Goal: Information Seeking & Learning: Check status

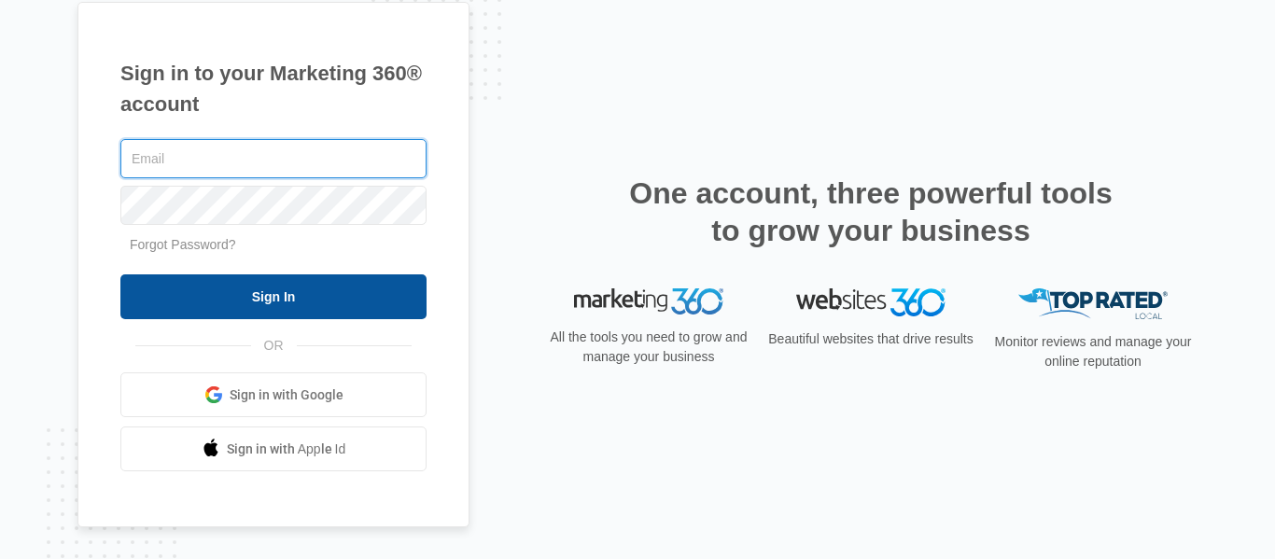
type input "[EMAIL_ADDRESS][DOMAIN_NAME]"
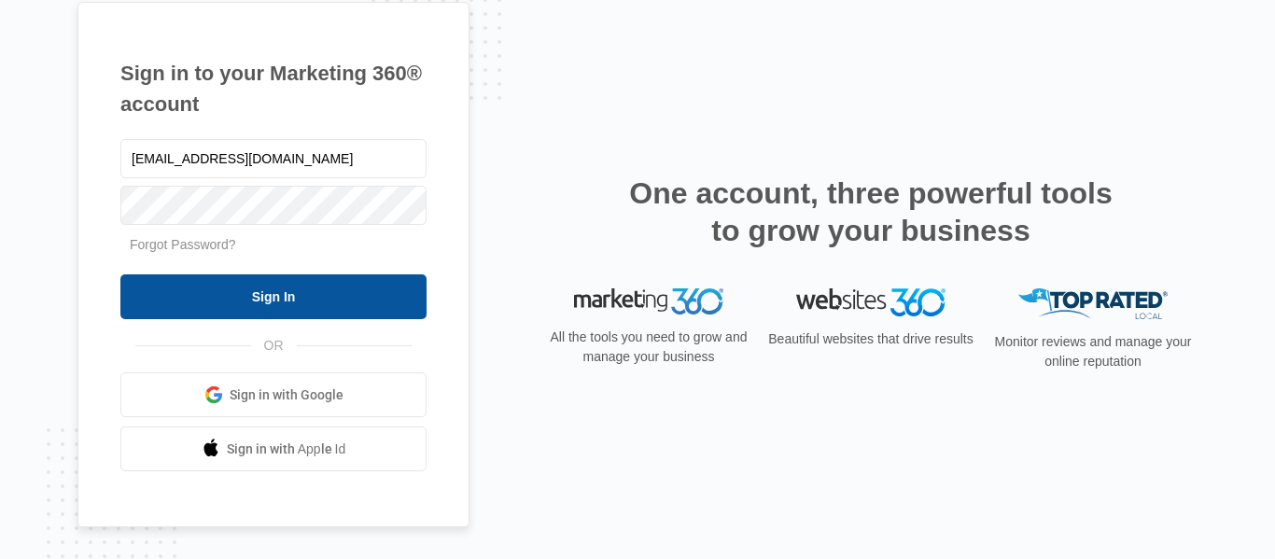
click at [237, 286] on input "Sign In" at bounding box center [273, 297] width 306 height 45
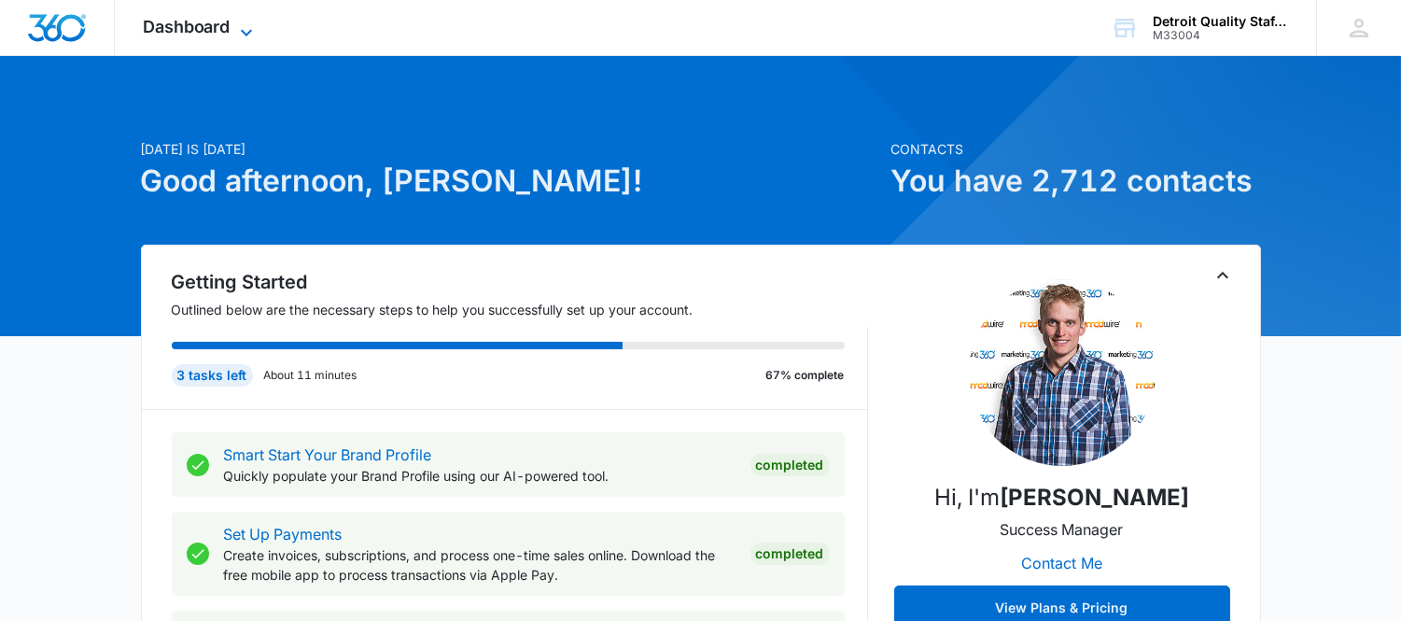
click at [235, 24] on icon at bounding box center [246, 32] width 22 height 22
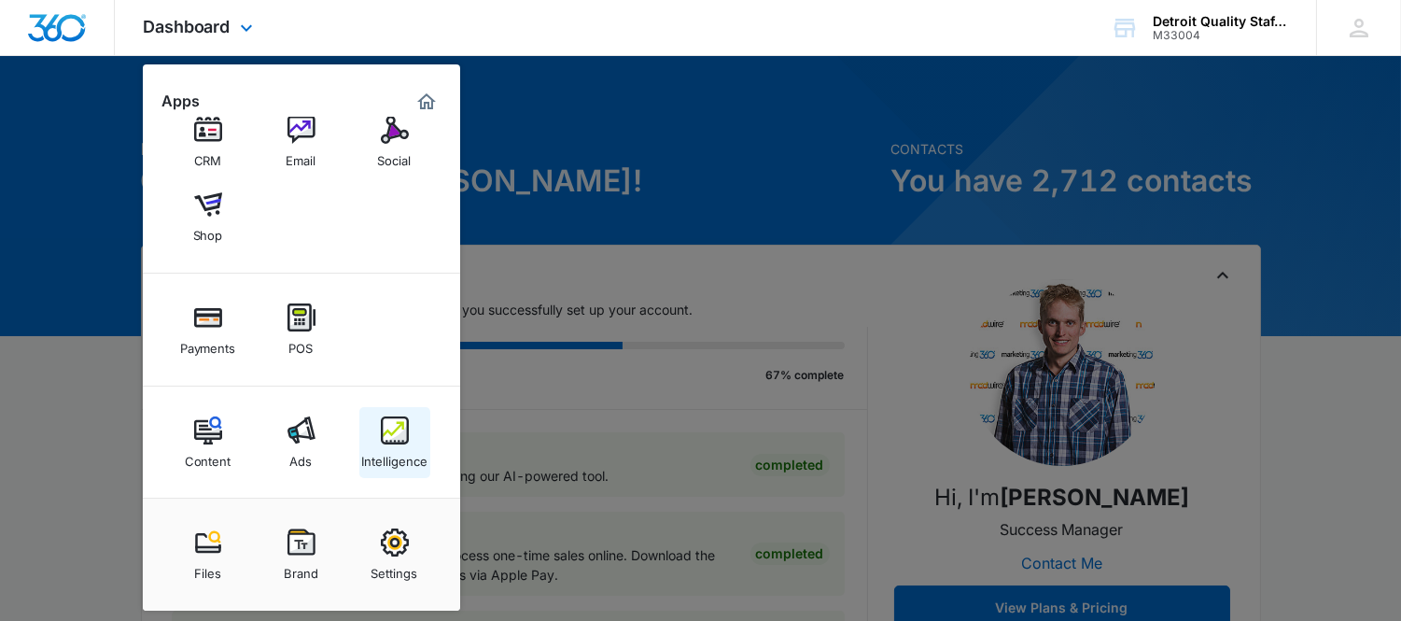
scroll to position [106, 0]
click at [395, 443] on img at bounding box center [395, 429] width 28 height 28
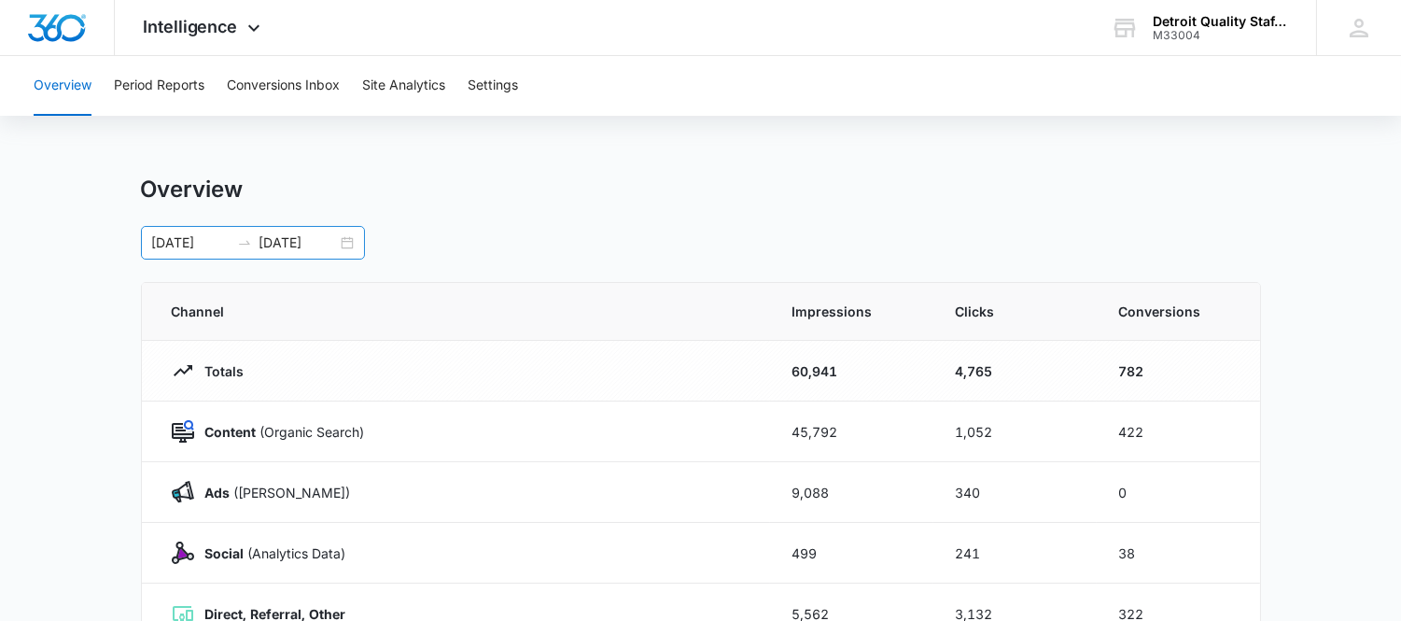
click at [351, 241] on div "[DATE] [DATE]" at bounding box center [253, 243] width 224 height 34
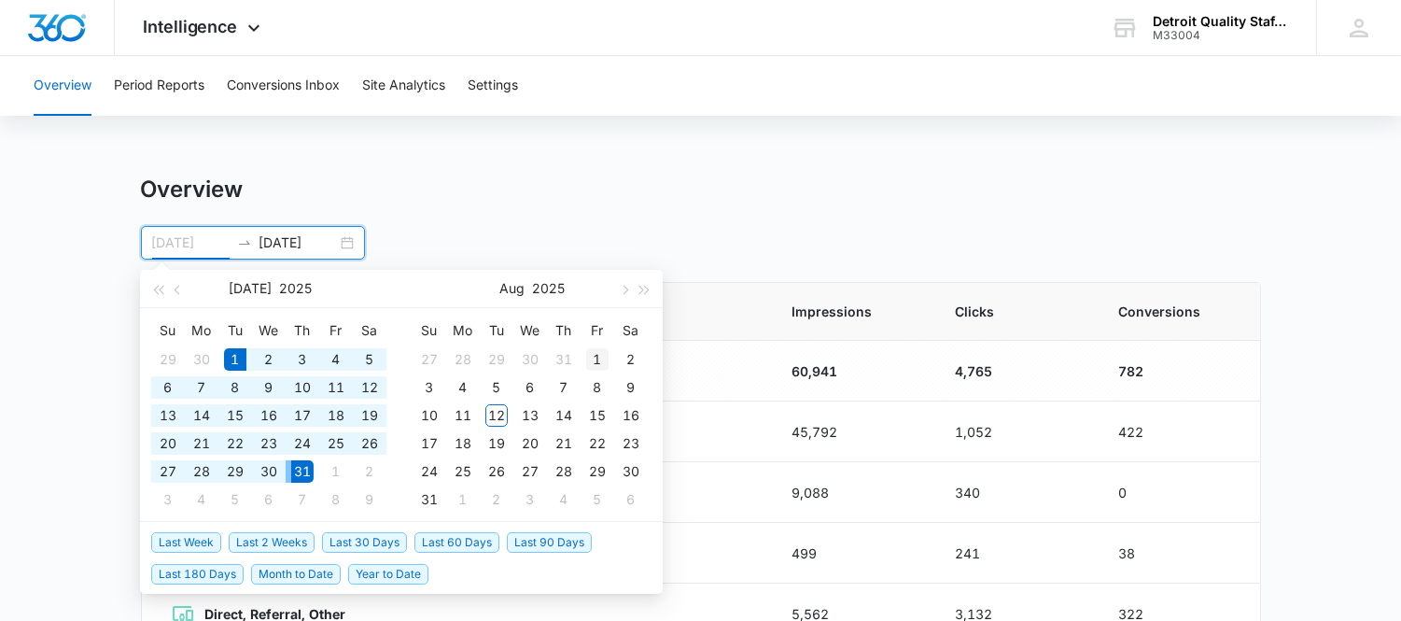
type input "[DATE]"
click at [601, 358] on div "1" at bounding box center [597, 359] width 22 height 22
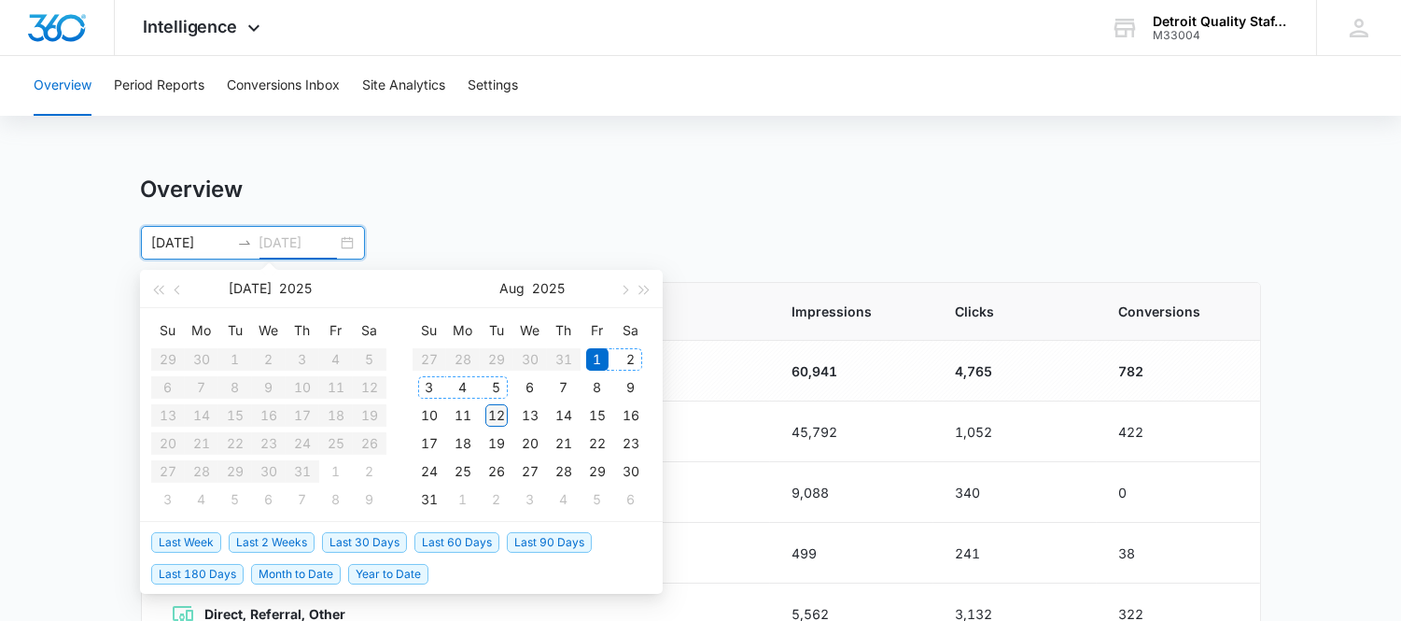
type input "[DATE]"
click at [500, 413] on div "12" at bounding box center [497, 415] width 22 height 22
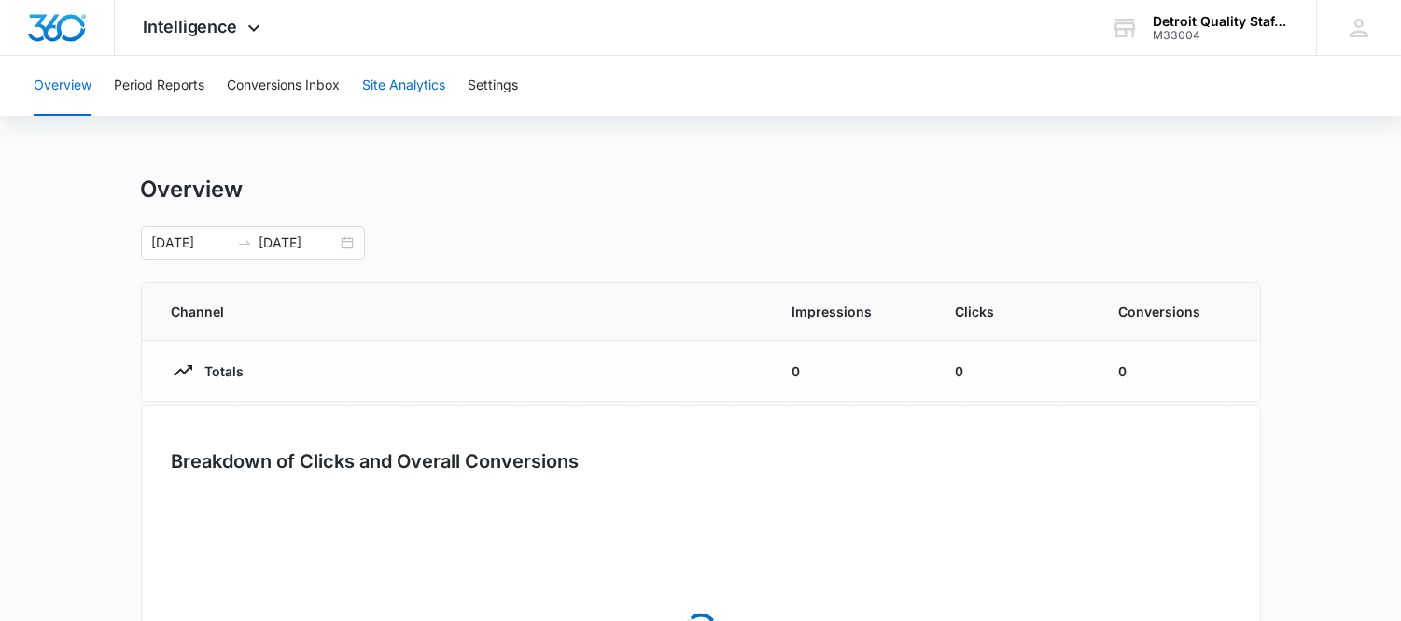
click at [385, 93] on button "Site Analytics" at bounding box center [403, 86] width 83 height 60
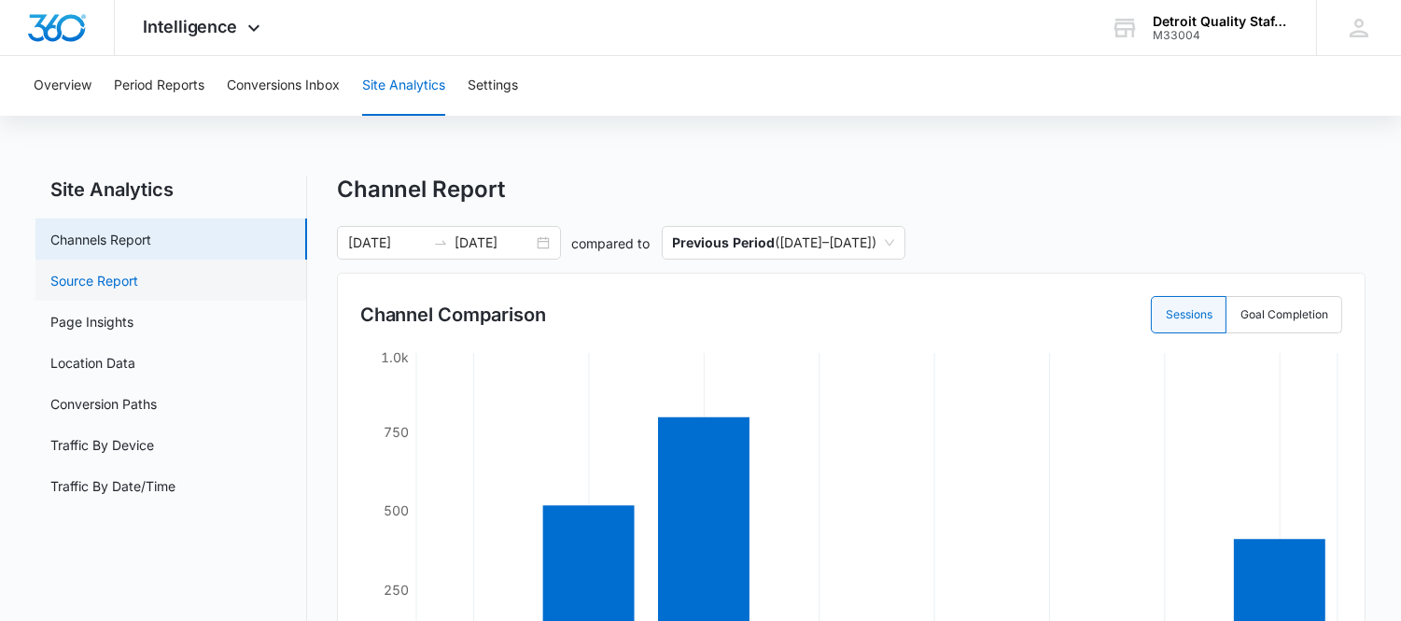
click at [77, 276] on link "Source Report" at bounding box center [94, 281] width 88 height 20
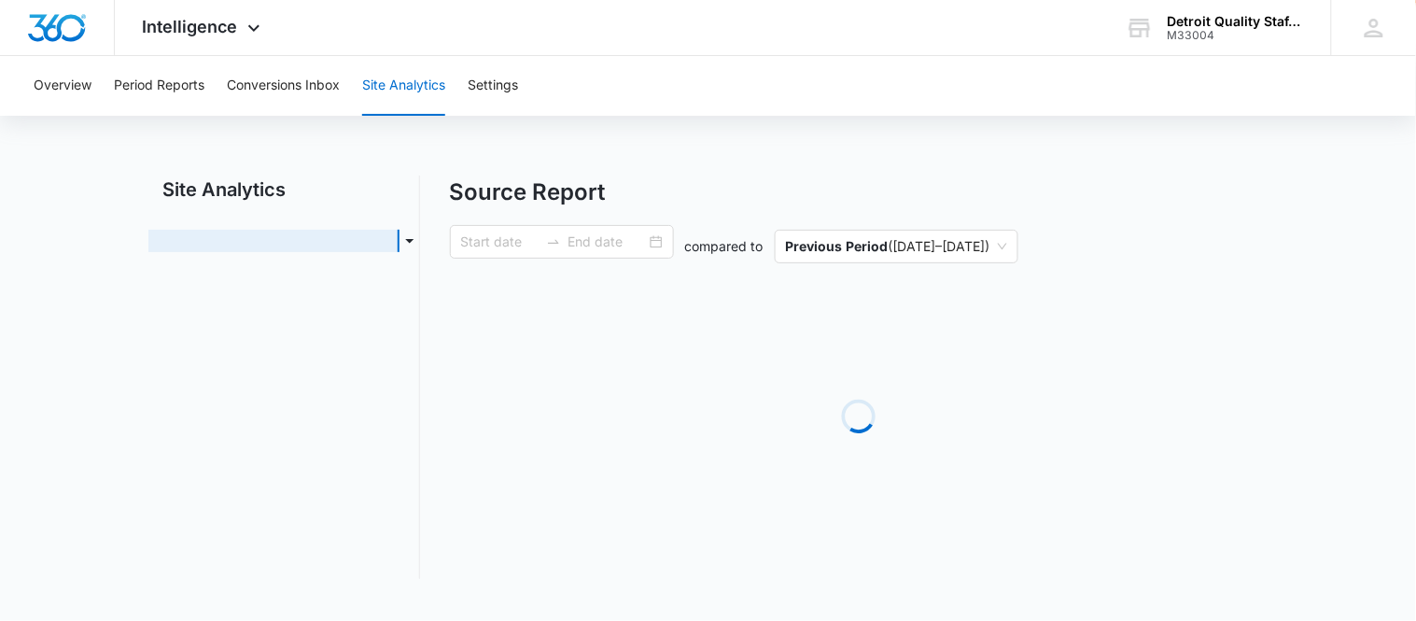
type input "[DATE]"
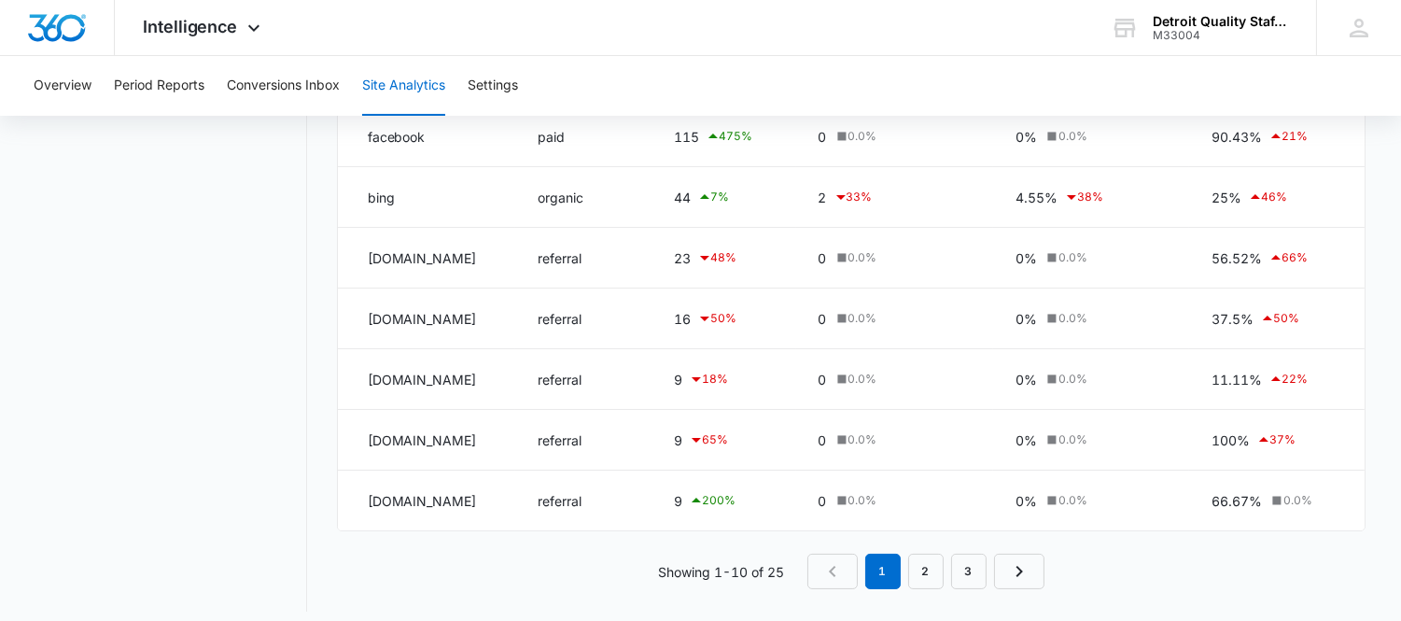
scroll to position [476, 0]
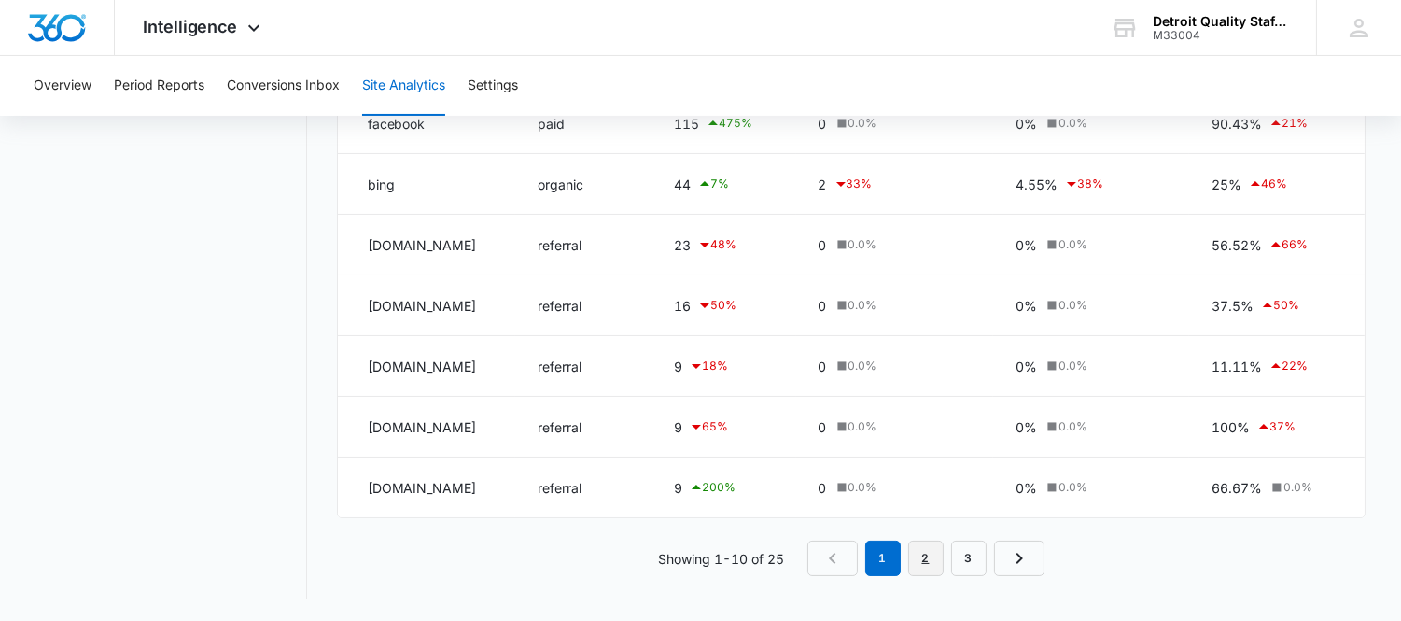
click at [921, 552] on link "2" at bounding box center [925, 558] width 35 height 35
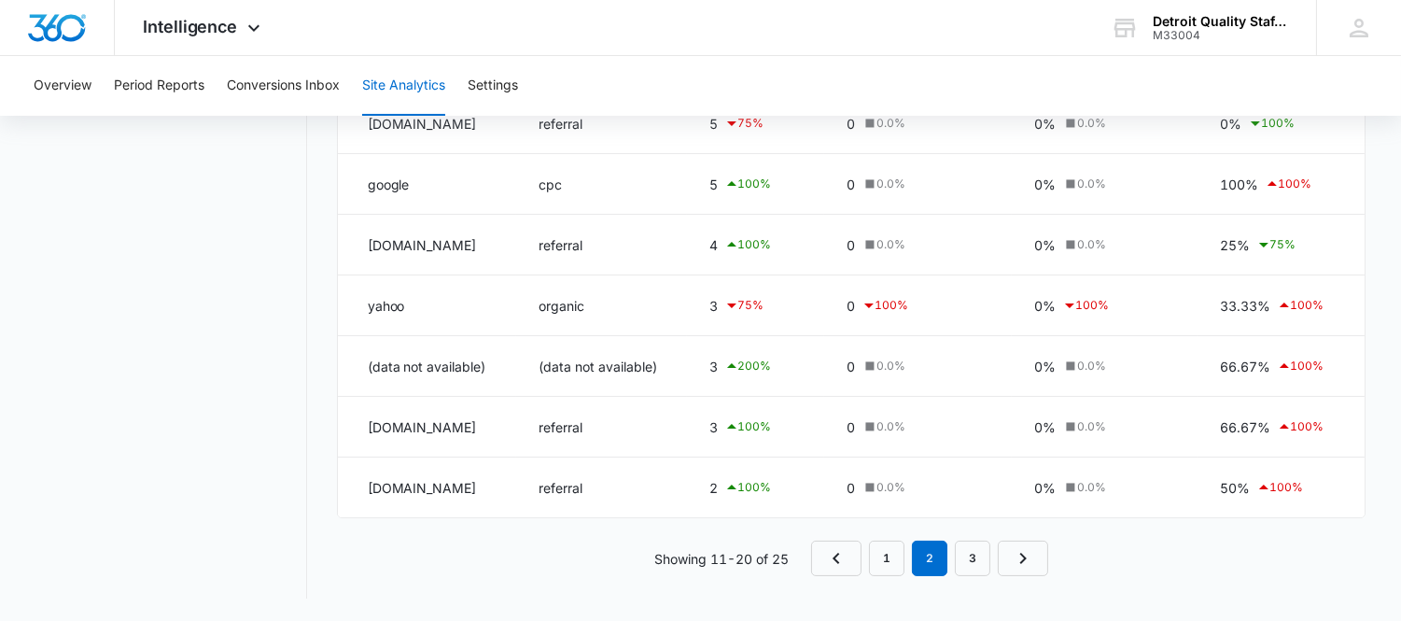
scroll to position [492, 0]
click at [831, 557] on icon "Previous Page" at bounding box center [836, 558] width 22 height 22
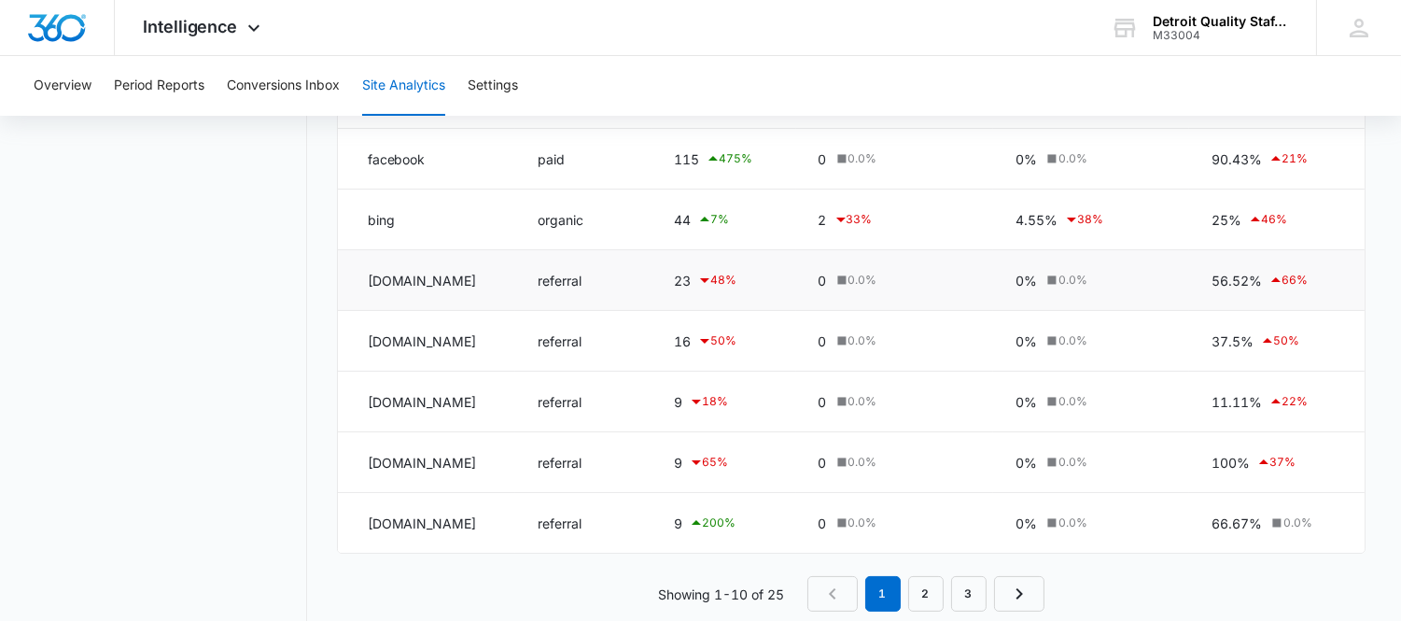
scroll to position [476, 0]
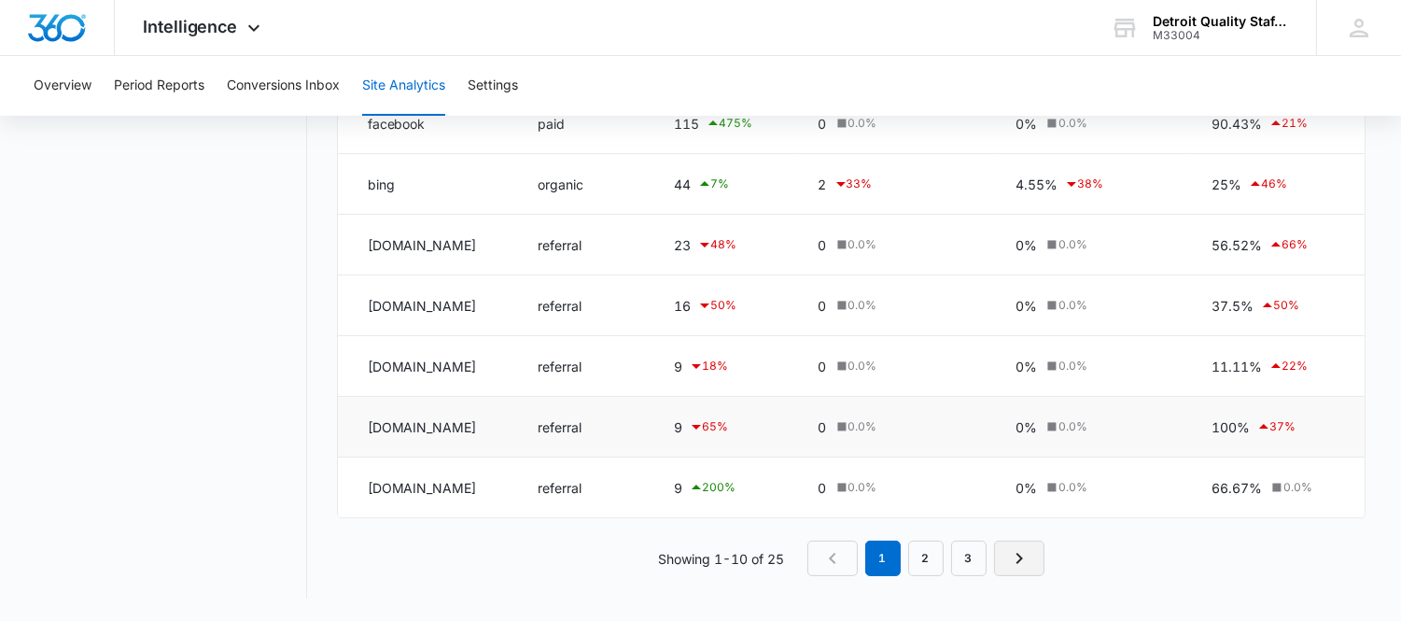
drag, startPoint x: 1030, startPoint y: 564, endPoint x: 682, endPoint y: 439, distance: 370.1
click at [1030, 564] on icon "Next Page" at bounding box center [1019, 558] width 22 height 22
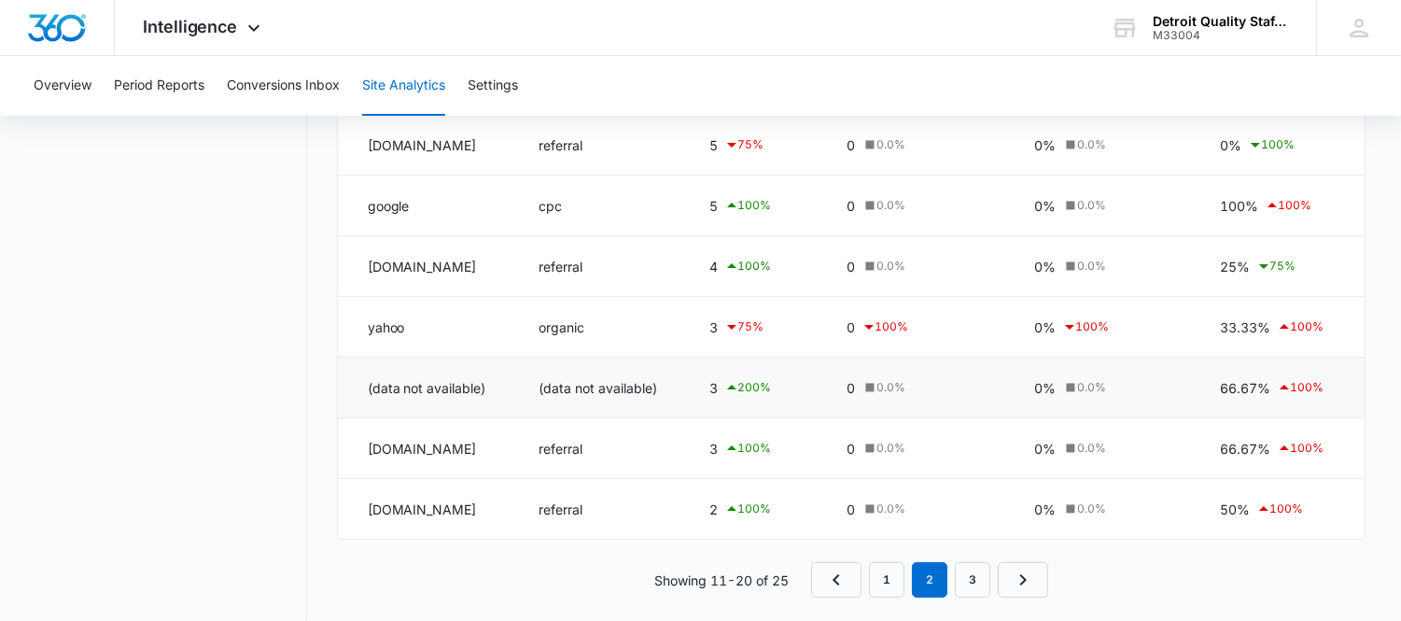
scroll to position [492, 0]
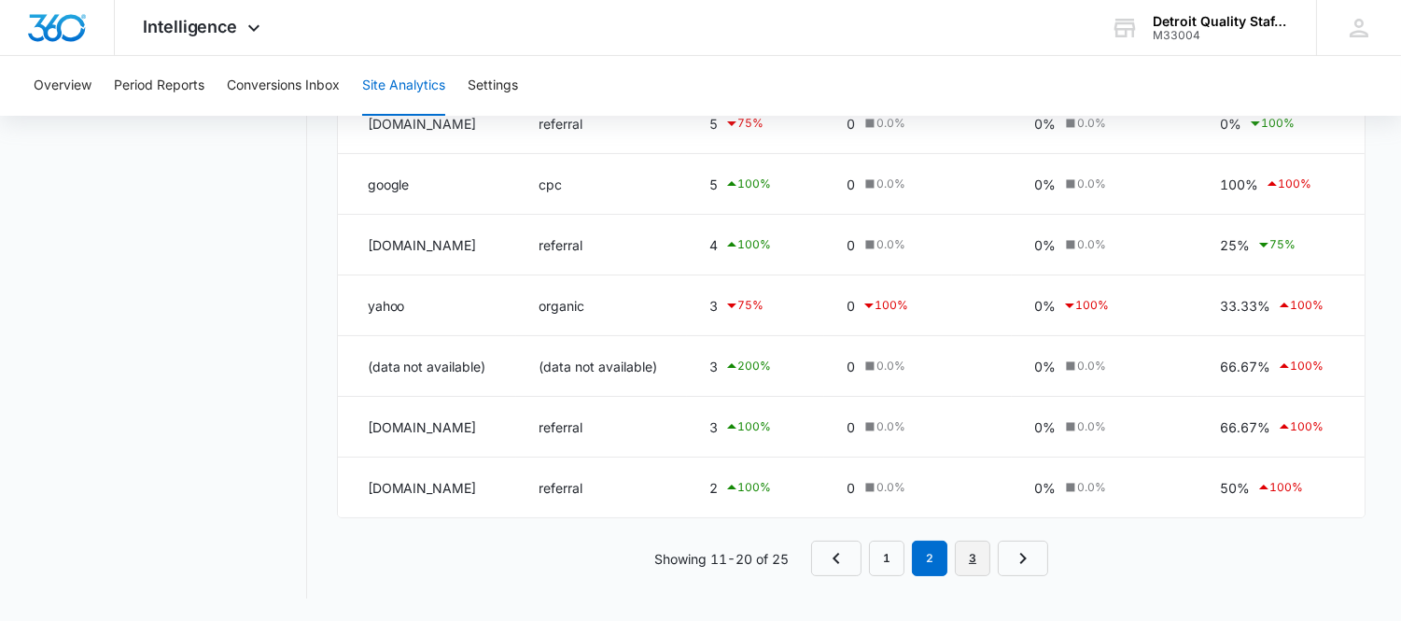
click at [984, 563] on link "3" at bounding box center [972, 558] width 35 height 35
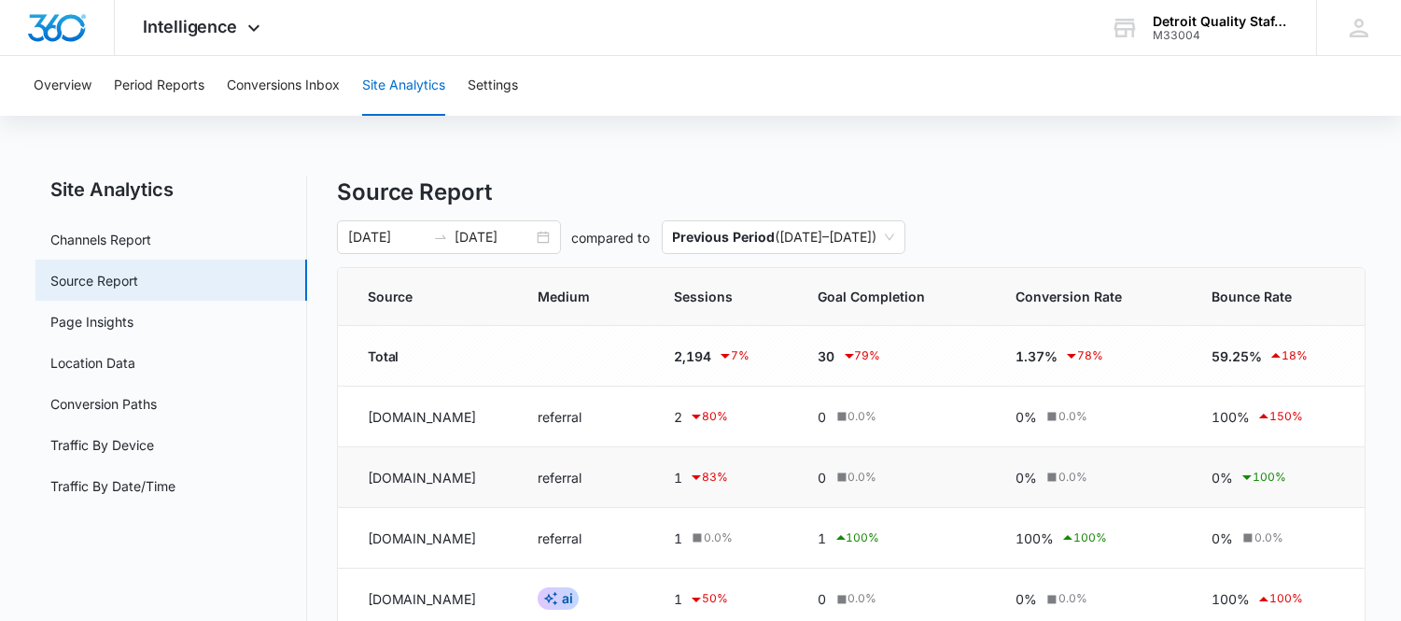
scroll to position [104, 0]
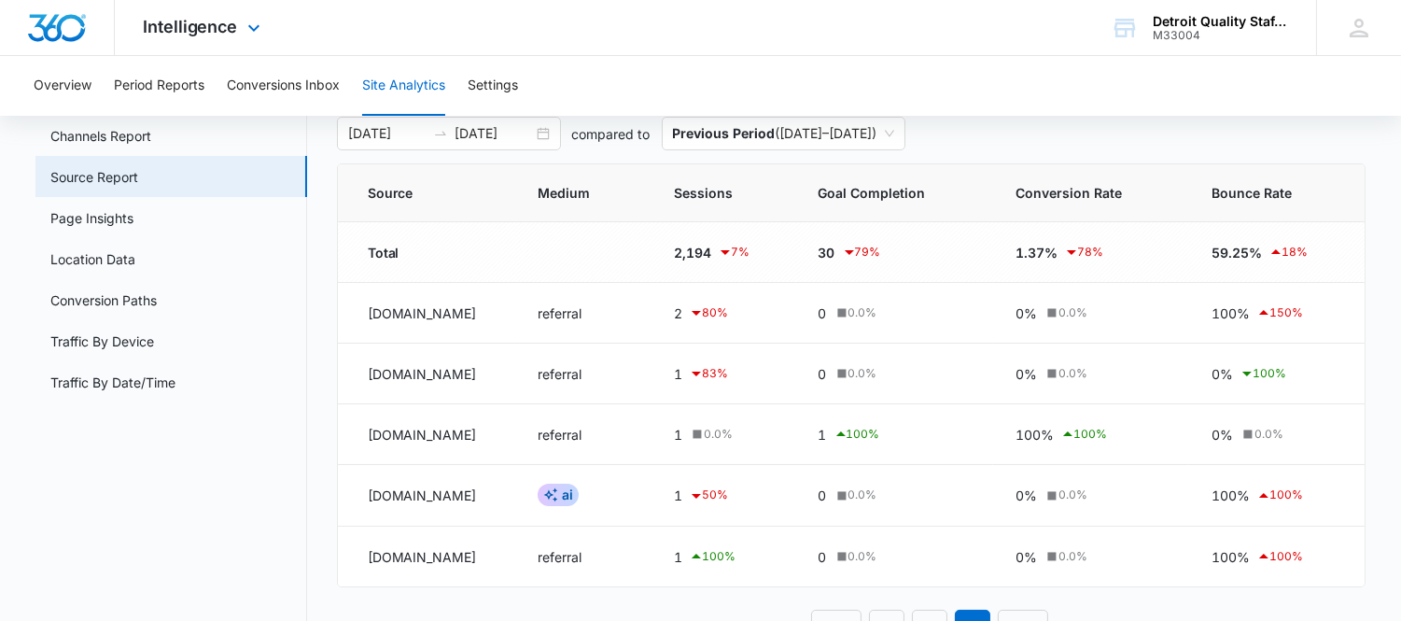
click at [948, 0] on div "Intelligence Apps Reputation Websites Forms CRM Email Social Shop Payments POS …" at bounding box center [700, 28] width 1401 height 56
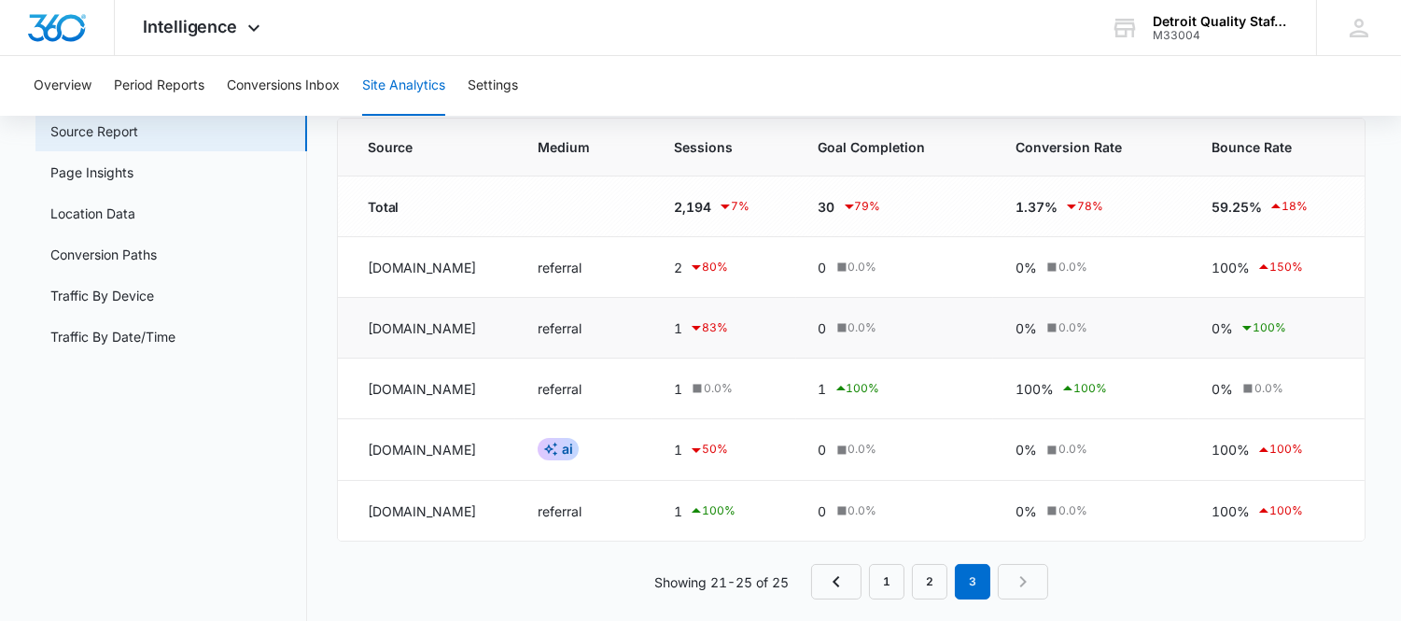
scroll to position [174, 0]
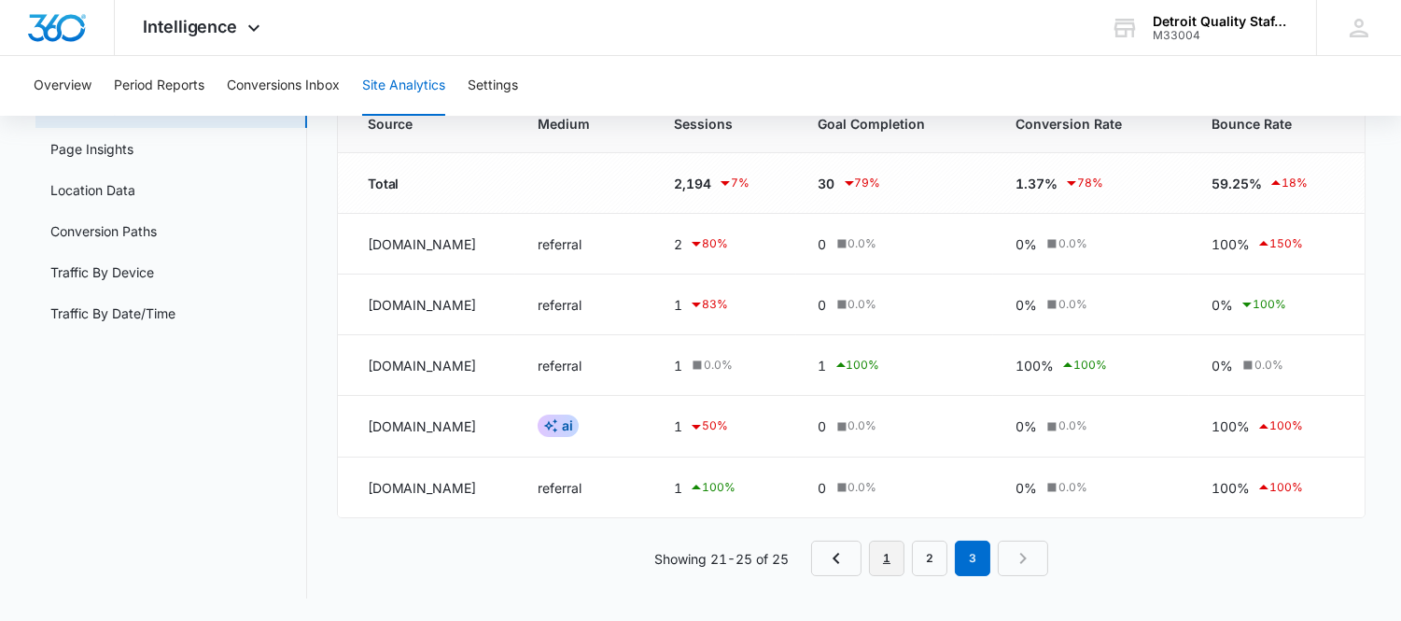
click at [885, 567] on link "1" at bounding box center [886, 558] width 35 height 35
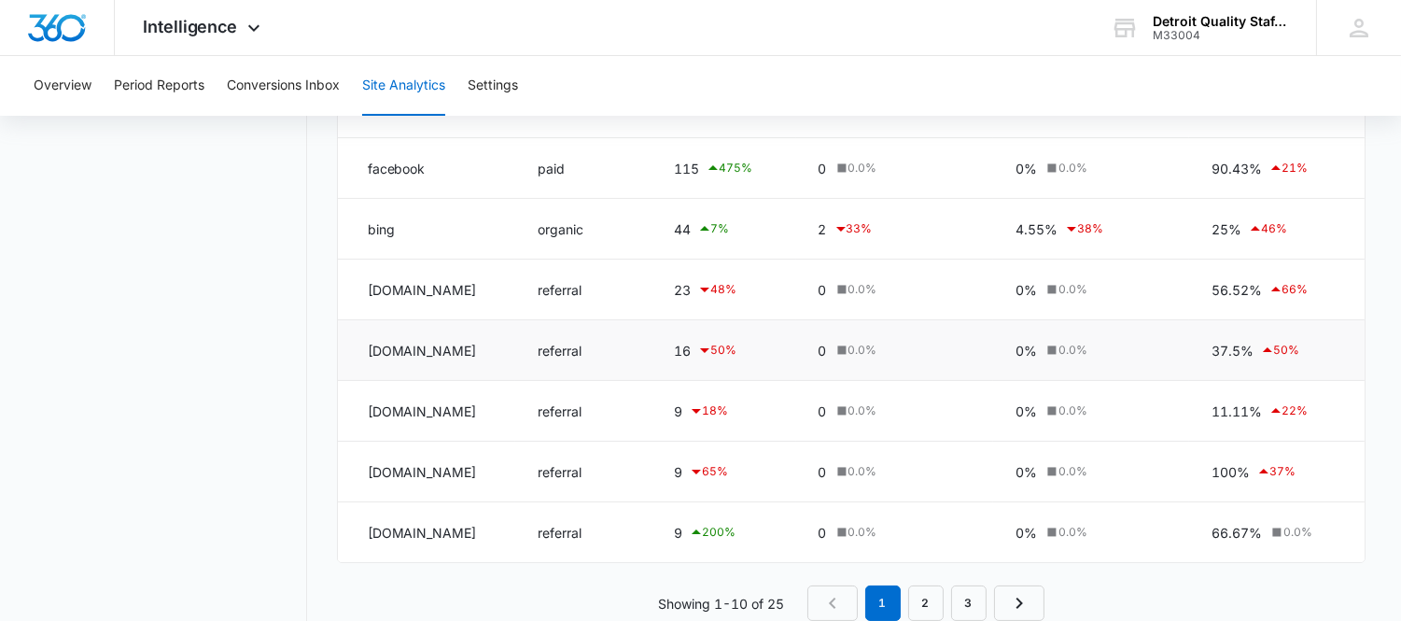
scroll to position [476, 0]
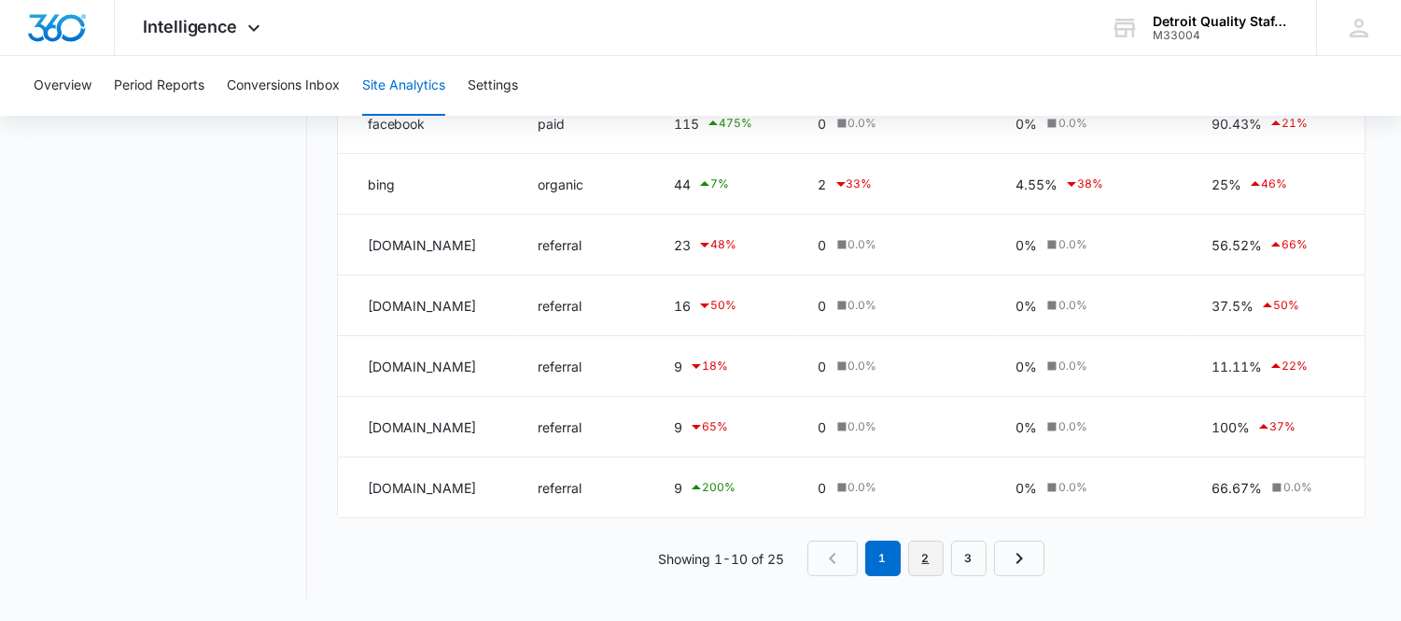
click at [926, 571] on link "2" at bounding box center [925, 558] width 35 height 35
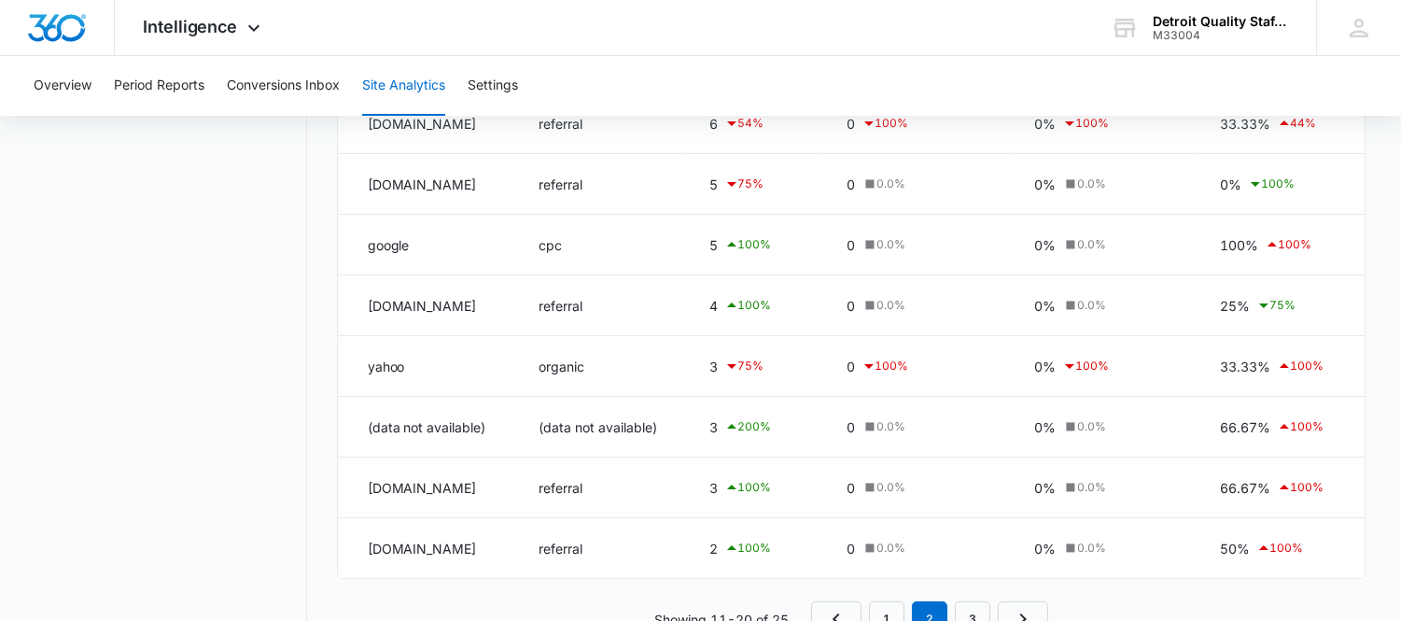
scroll to position [492, 0]
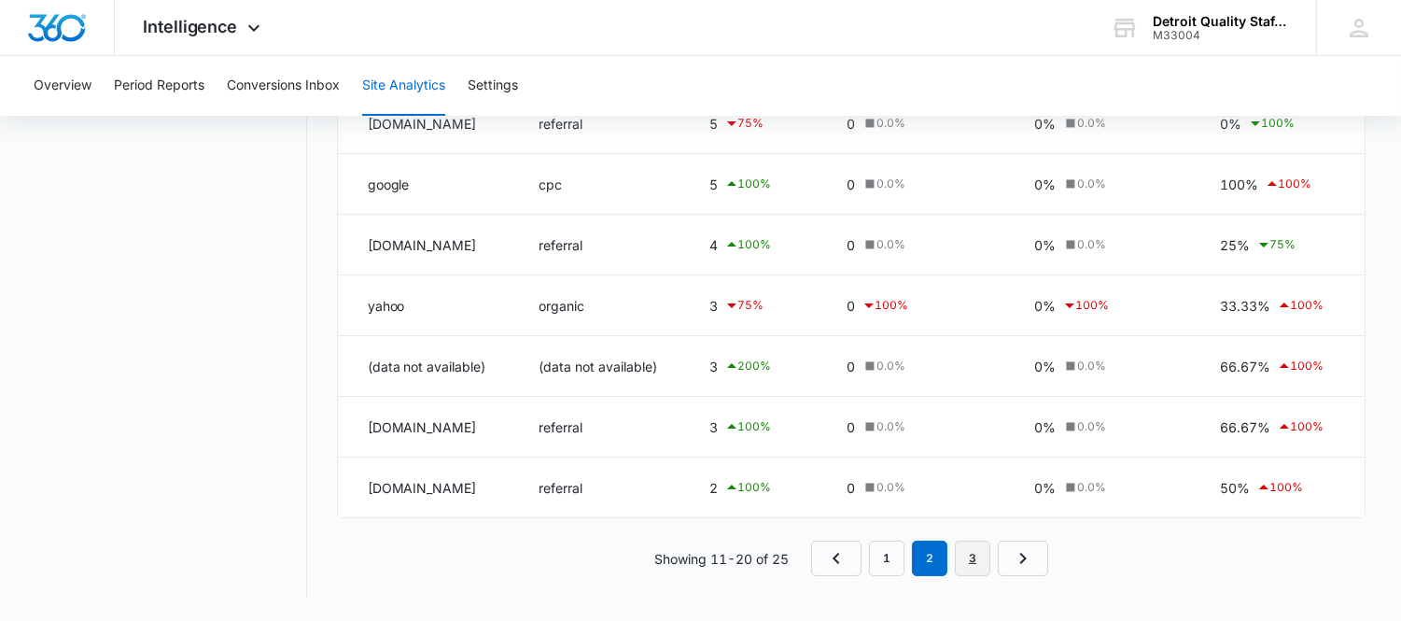
click at [965, 566] on link "3" at bounding box center [972, 558] width 35 height 35
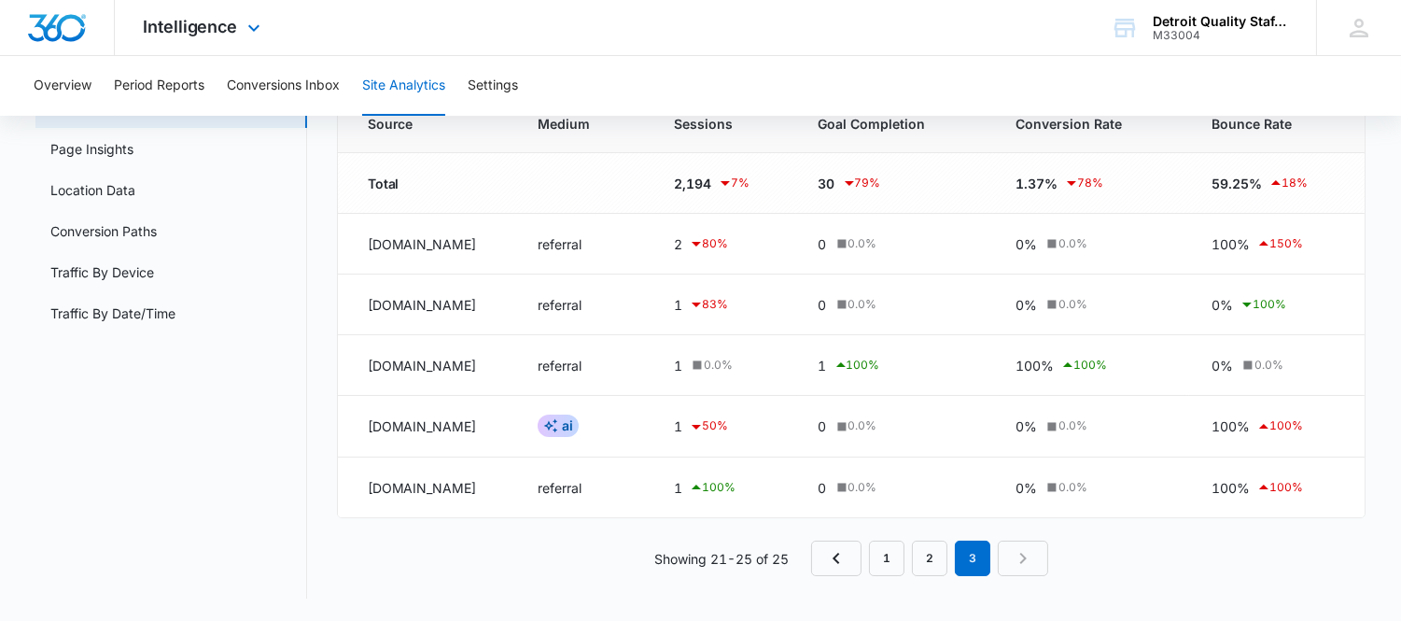
click at [706, 34] on div "Intelligence Apps Reputation Websites Forms CRM Email Social Shop Payments POS …" at bounding box center [700, 28] width 1401 height 56
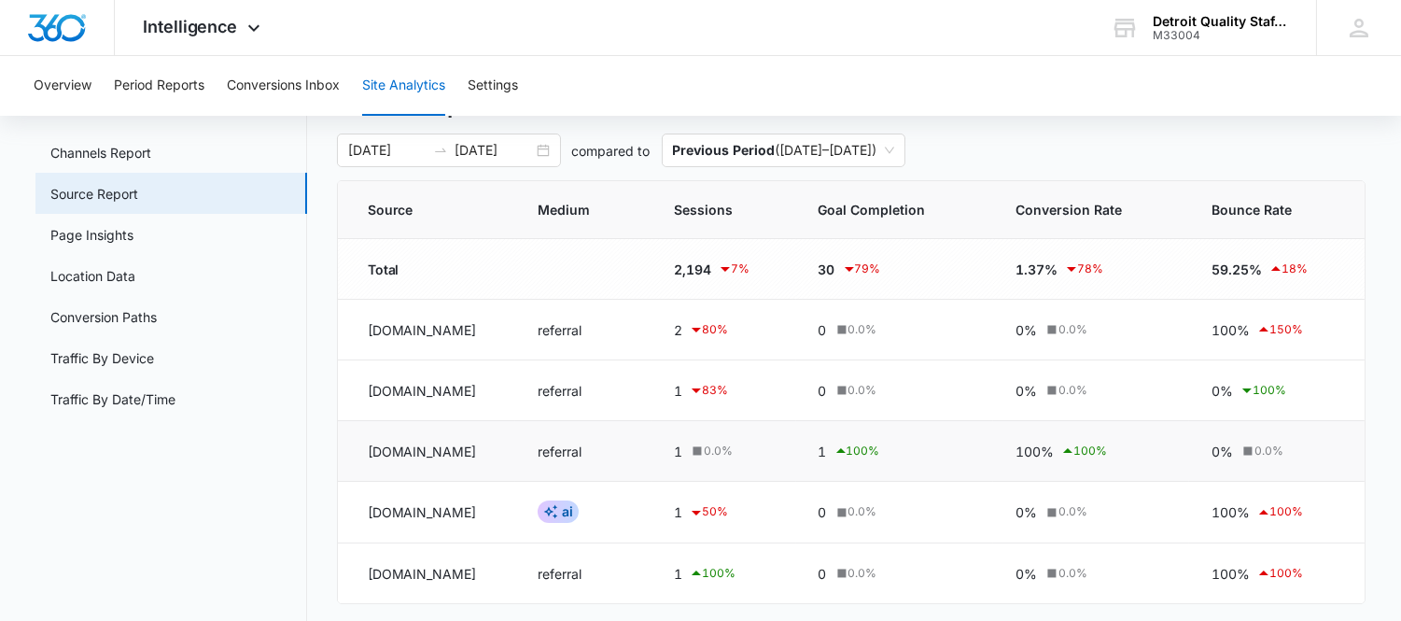
scroll to position [0, 0]
